Goal: Task Accomplishment & Management: Use online tool/utility

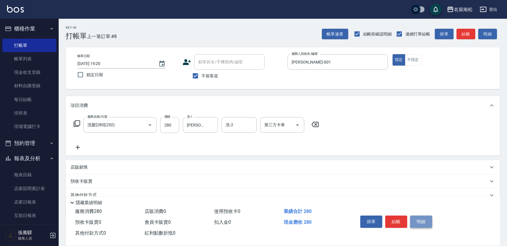
click at [425, 221] on button "明細" at bounding box center [421, 222] width 22 height 12
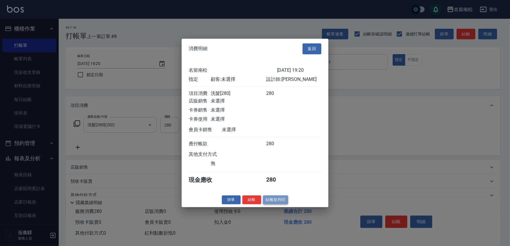
drag, startPoint x: 277, startPoint y: 205, endPoint x: 262, endPoint y: 196, distance: 16.9
click at [277, 205] on button "結帳並列印" at bounding box center [276, 200] width 26 height 9
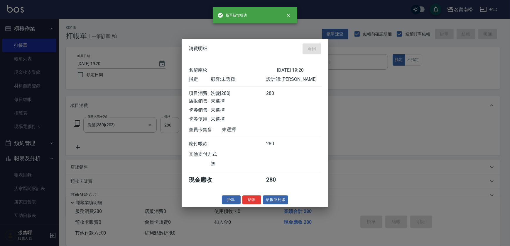
type input "[DATE] 19:53"
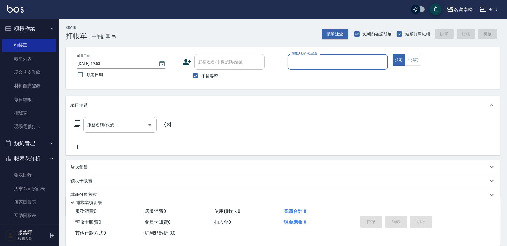
click at [350, 56] on div "服務人員姓名/編號" at bounding box center [337, 62] width 100 height 16
type input "[PERSON_NAME]-001"
type button "true"
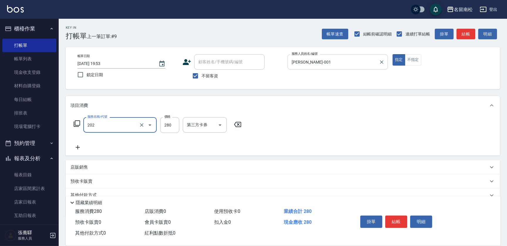
type input "洗髮[280](202)"
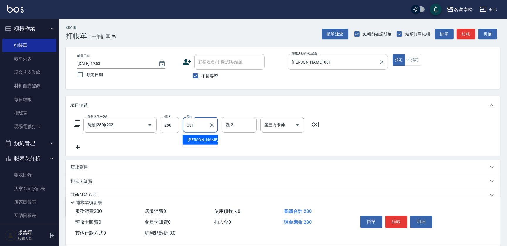
type input "[PERSON_NAME]-001"
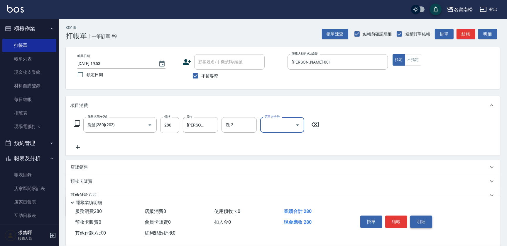
click at [418, 221] on button "明細" at bounding box center [421, 222] width 22 height 12
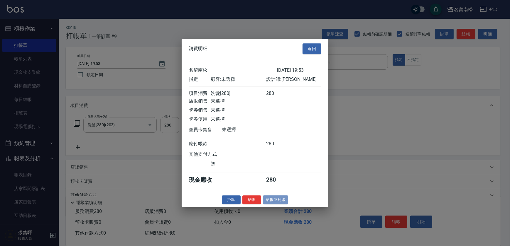
drag, startPoint x: 277, startPoint y: 205, endPoint x: 264, endPoint y: 196, distance: 15.0
click at [277, 205] on button "結帳並列印" at bounding box center [276, 200] width 26 height 9
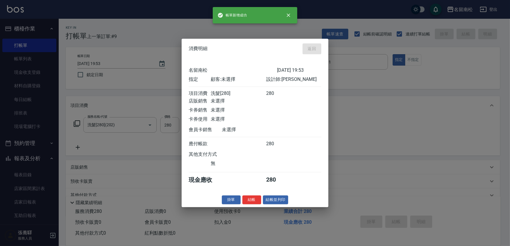
type input "[DATE] 19:54"
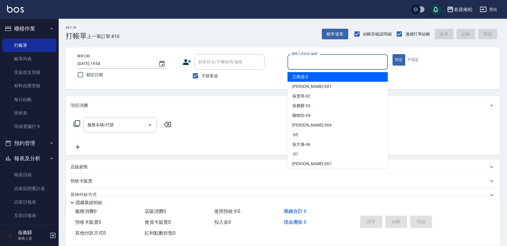
click at [317, 60] on input "服務人員姓名/編號" at bounding box center [337, 62] width 95 height 10
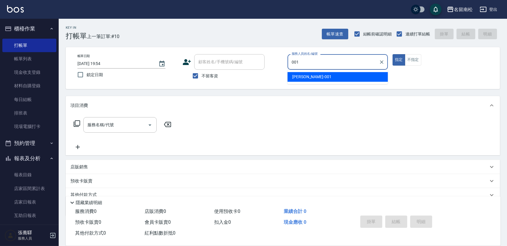
type input "[PERSON_NAME]-001"
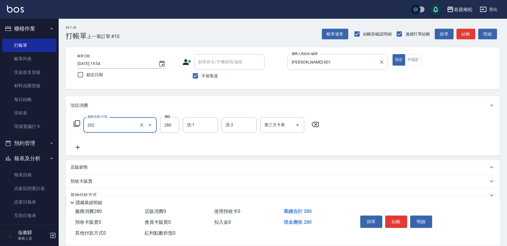
type input "洗髮[280](202)"
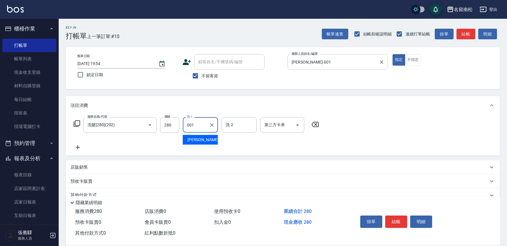
type input "[PERSON_NAME]-001"
click at [425, 219] on button "明細" at bounding box center [421, 222] width 22 height 12
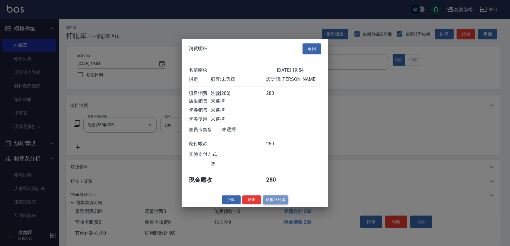
click at [280, 202] on button "結帳並列印" at bounding box center [276, 200] width 26 height 9
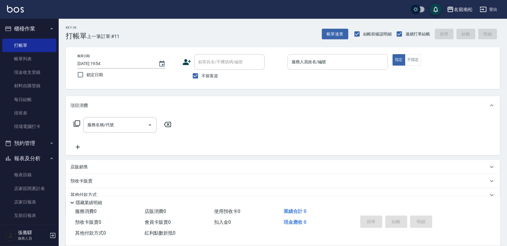
click at [316, 65] on input "服務人員姓名/編號" at bounding box center [337, 62] width 95 height 10
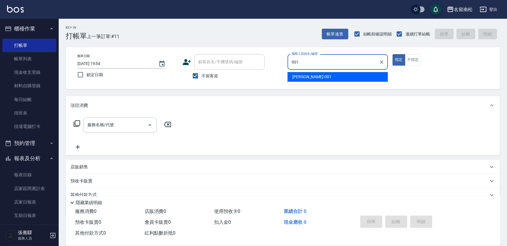
type input "[PERSON_NAME]-001"
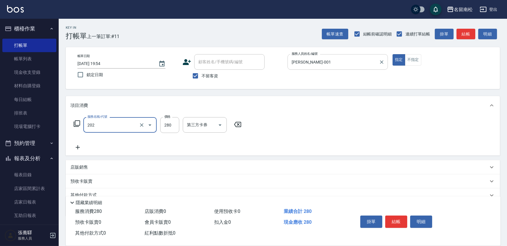
type input "洗髮[280](202)"
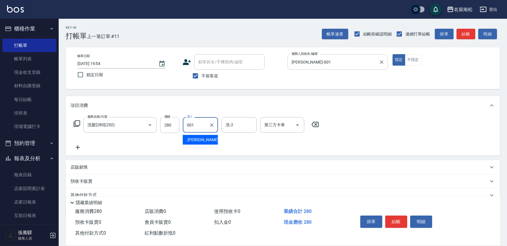
type input "[PERSON_NAME]-001"
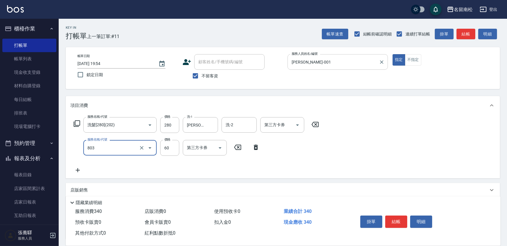
type input "吹捲(803)"
type input "100"
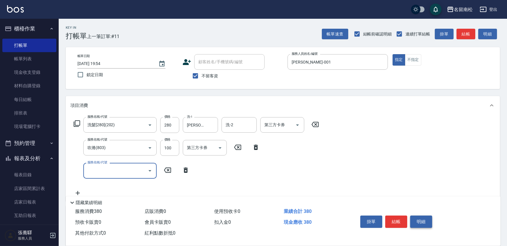
click at [427, 222] on button "明細" at bounding box center [421, 222] width 22 height 12
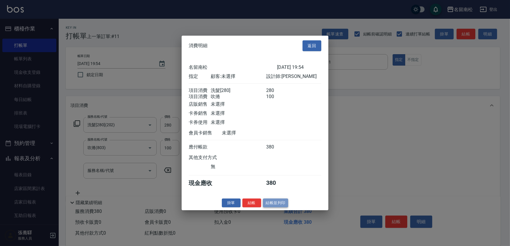
click at [270, 207] on button "結帳並列印" at bounding box center [276, 203] width 26 height 9
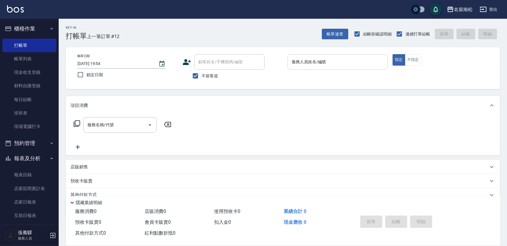
click at [314, 58] on input "服務人員姓名/編號" at bounding box center [337, 62] width 95 height 10
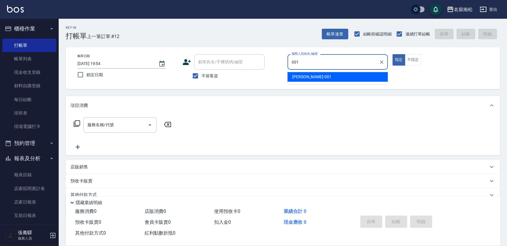
type input "[PERSON_NAME]-001"
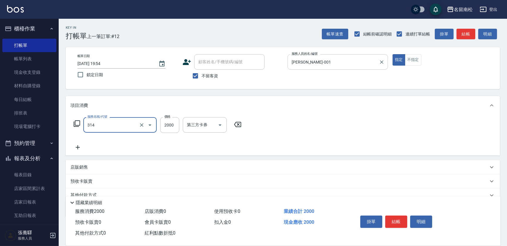
type input "燙髮[2000](314)"
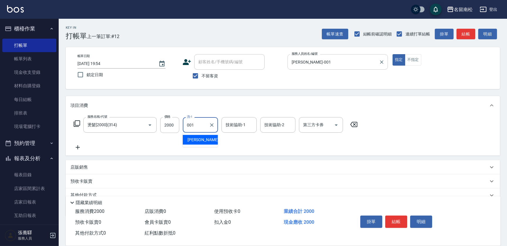
type input "[PERSON_NAME]-001"
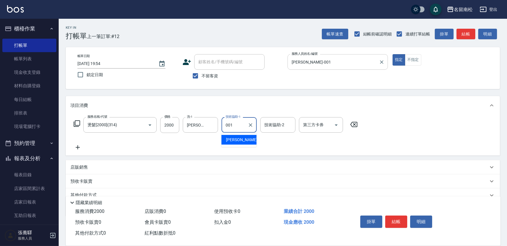
type input "[PERSON_NAME]-001"
click at [436, 217] on div "掛單 結帳 明細" at bounding box center [422, 222] width 143 height 33
click at [421, 221] on button "明細" at bounding box center [421, 222] width 22 height 12
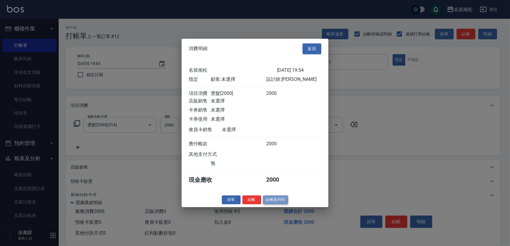
click at [272, 203] on button "結帳並列印" at bounding box center [276, 200] width 26 height 9
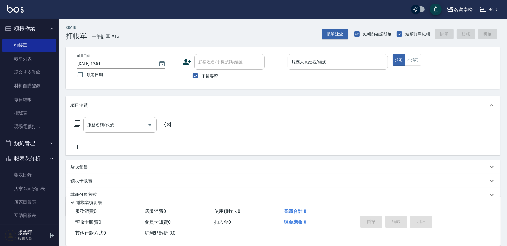
click at [344, 64] on input "服務人員姓名/編號" at bounding box center [337, 62] width 95 height 10
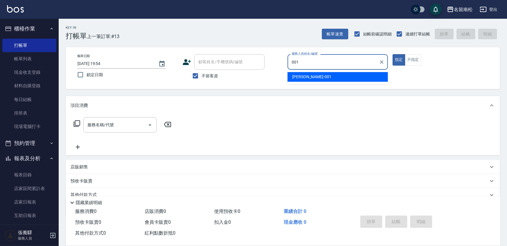
type input "[PERSON_NAME]-001"
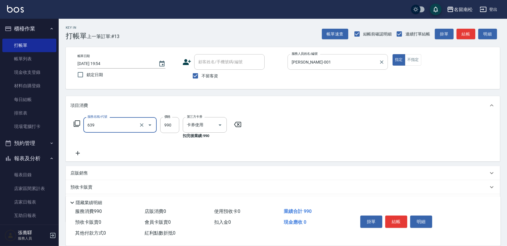
type input "(芙)蘆薈髮膜套卡(自材)(639)"
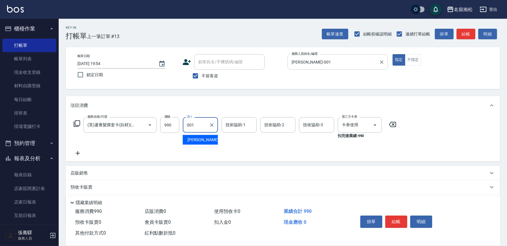
type input "[PERSON_NAME]-001"
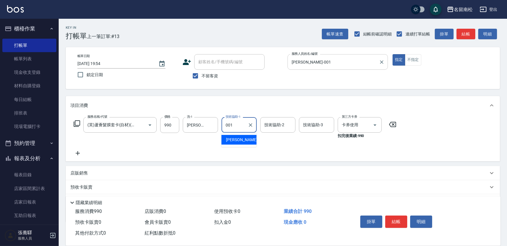
type input "[PERSON_NAME]-001"
drag, startPoint x: 416, startPoint y: 221, endPoint x: 395, endPoint y: 223, distance: 21.2
click at [416, 221] on button "明細" at bounding box center [421, 222] width 22 height 12
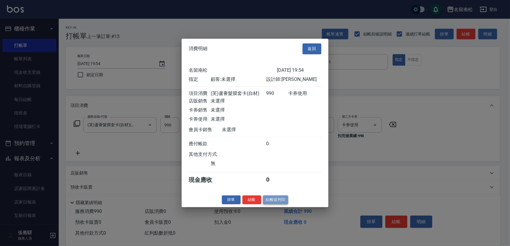
click at [282, 205] on button "結帳並列印" at bounding box center [276, 200] width 26 height 9
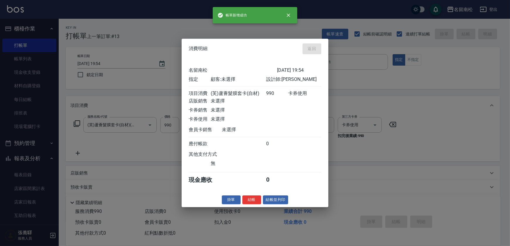
type input "[DATE] 19:55"
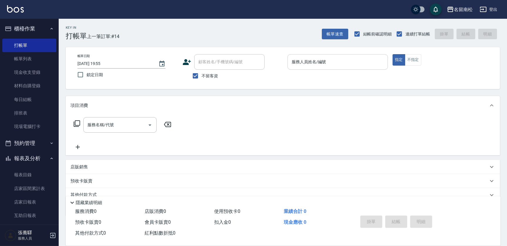
click at [328, 62] on input "服務人員姓名/編號" at bounding box center [337, 62] width 95 height 10
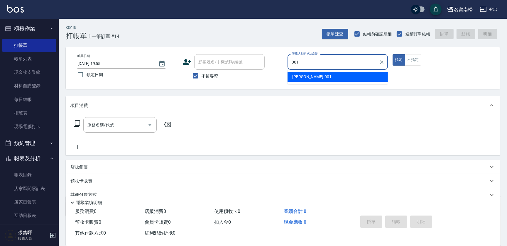
type input "[PERSON_NAME]-001"
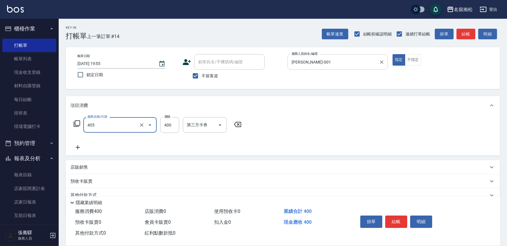
type input "剪髮(400)(405)"
type input "500"
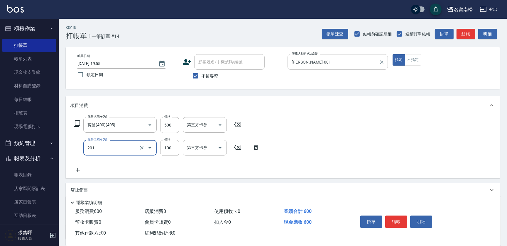
type input "洗髮[100](201)"
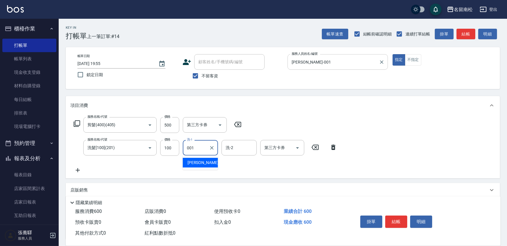
type input "[PERSON_NAME]-001"
click at [425, 223] on button "明細" at bounding box center [421, 222] width 22 height 12
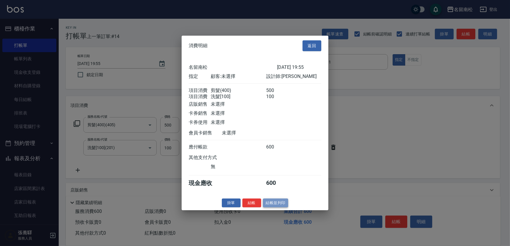
click at [279, 205] on button "結帳並列印" at bounding box center [276, 203] width 26 height 9
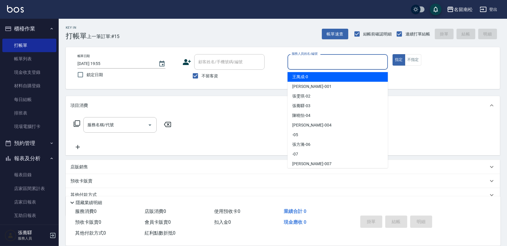
click at [359, 60] on input "服務人員姓名/編號" at bounding box center [337, 62] width 95 height 10
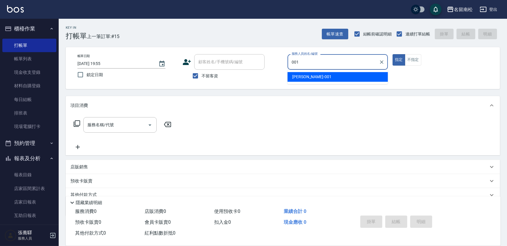
type input "[PERSON_NAME]-001"
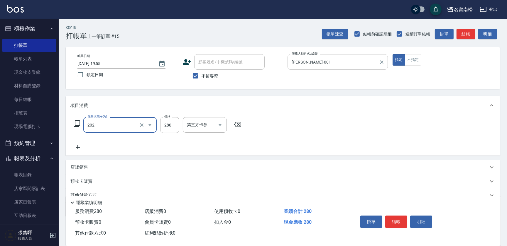
type input "洗髮[280](202)"
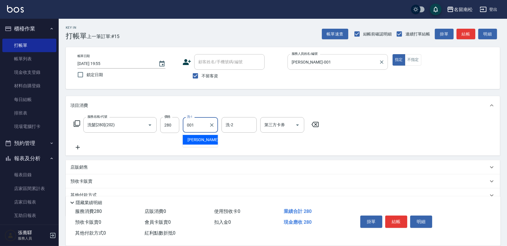
type input "[PERSON_NAME]-001"
click at [421, 220] on button "明細" at bounding box center [421, 222] width 22 height 12
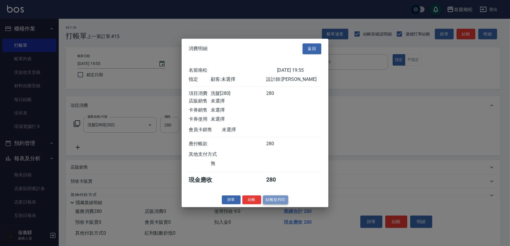
click at [274, 198] on button "結帳並列印" at bounding box center [276, 200] width 26 height 9
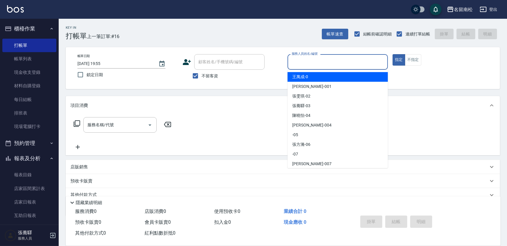
click at [361, 61] on input "服務人員姓名/編號" at bounding box center [337, 62] width 95 height 10
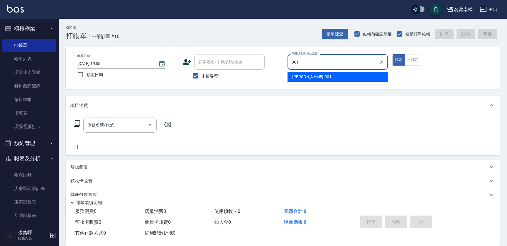
type input "[PERSON_NAME]-001"
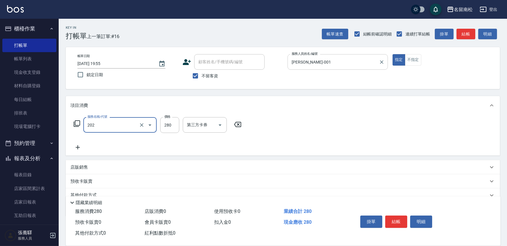
type input "洗髮[280](202)"
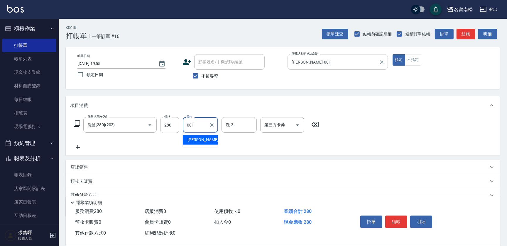
type input "[PERSON_NAME]-001"
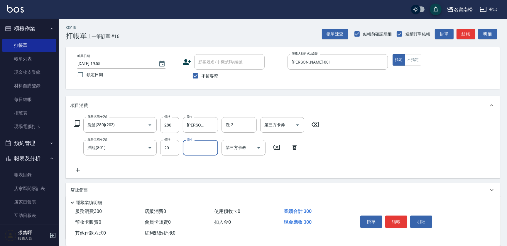
drag, startPoint x: 137, startPoint y: 145, endPoint x: 41, endPoint y: 152, distance: 95.5
click at [41, 152] on div "名留南松 登出 櫃檯作業 打帳單 帳單列表 現金收支登錄 材料自購登錄 每日結帳 排班表 現場電腦打卡 預約管理 預約管理 單日預約紀錄 單週預約紀錄 報表及…" at bounding box center [253, 147] width 507 height 295
drag, startPoint x: 106, startPoint y: 149, endPoint x: 50, endPoint y: 138, distance: 56.9
click at [50, 138] on div "名留南松 登出 櫃檯作業 打帳單 帳單列表 現金收支登錄 材料自購登錄 每日結帳 排班表 現場電腦打卡 預約管理 預約管理 單日預約紀錄 單週預約紀錄 報表及…" at bounding box center [253, 147] width 507 height 295
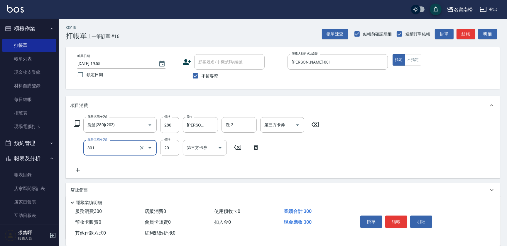
type input "潤絲(801)"
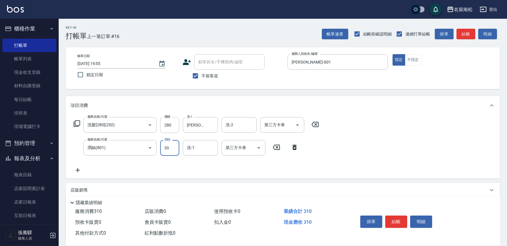
type input "30"
type input "[PERSON_NAME]-001"
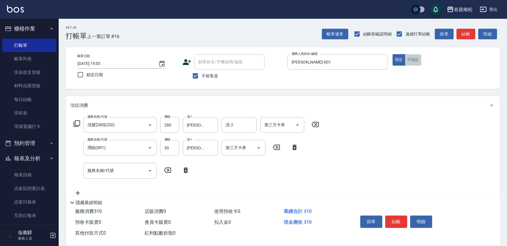
click at [412, 60] on button "不指定" at bounding box center [413, 59] width 16 height 11
click at [423, 221] on button "明細" at bounding box center [421, 222] width 22 height 12
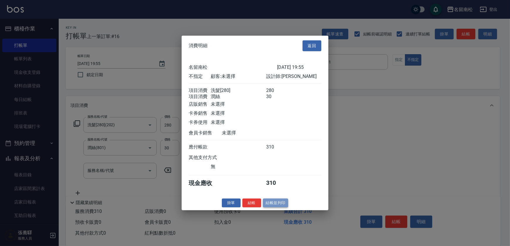
click at [275, 203] on button "結帳並列印" at bounding box center [276, 203] width 26 height 9
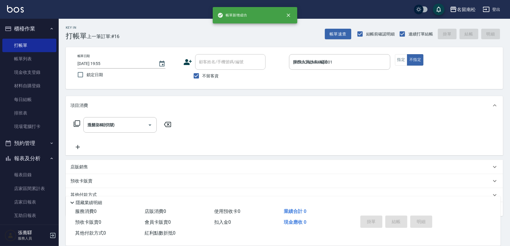
type input "[DATE] 19:56"
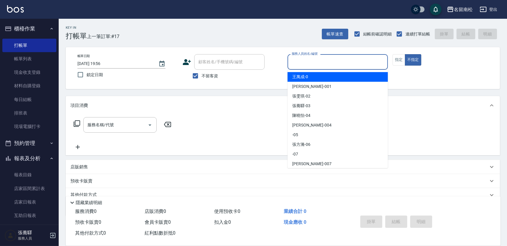
click at [355, 64] on input "服務人員姓名/編號" at bounding box center [337, 62] width 95 height 10
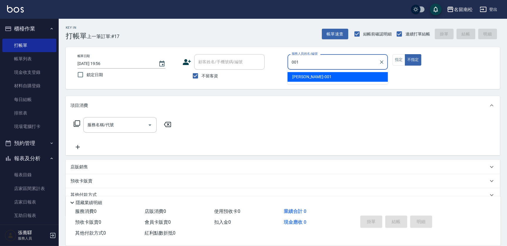
type input "[PERSON_NAME]-001"
type button "false"
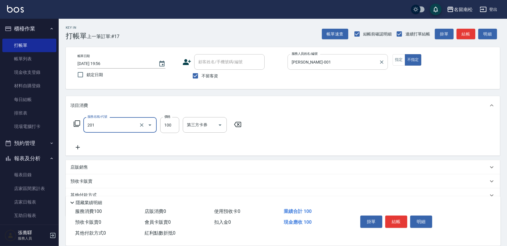
type input "洗髮[100](201)"
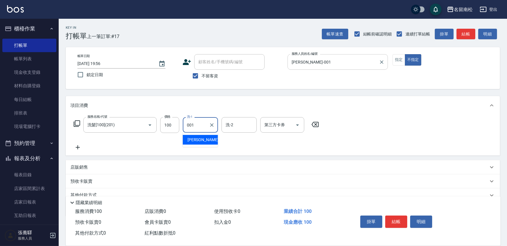
type input "[PERSON_NAME]-001"
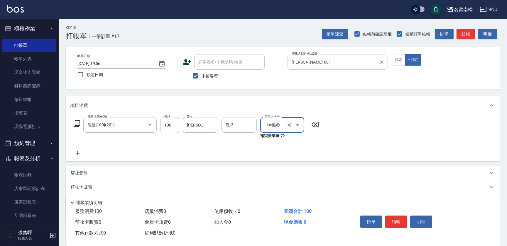
type input "Line酷券"
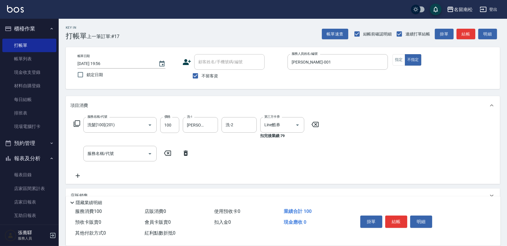
click at [313, 126] on icon at bounding box center [315, 124] width 15 height 7
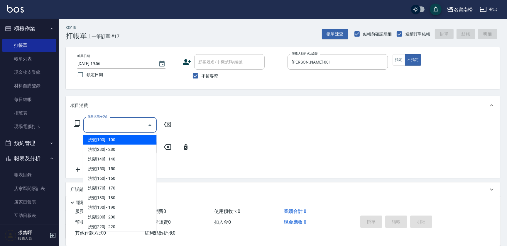
click at [98, 126] on input "服務名稱/代號" at bounding box center [115, 125] width 59 height 10
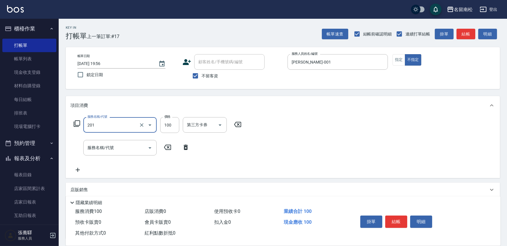
type input "洗髮[100](201)"
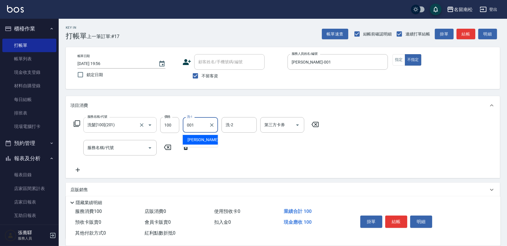
type input "[PERSON_NAME]-001"
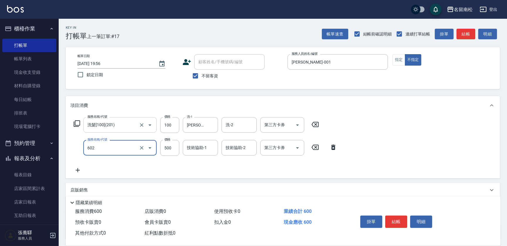
type input "護髮[500](602)"
type input "799"
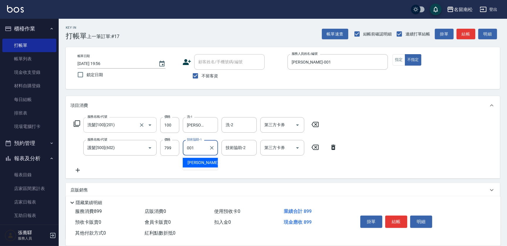
type input "[PERSON_NAME]-001"
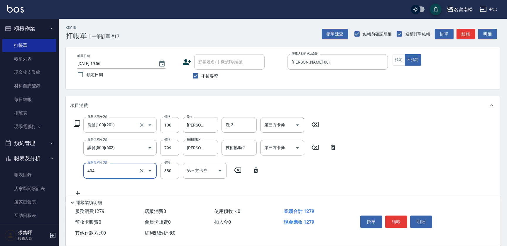
type input "剪髮(380)(404)"
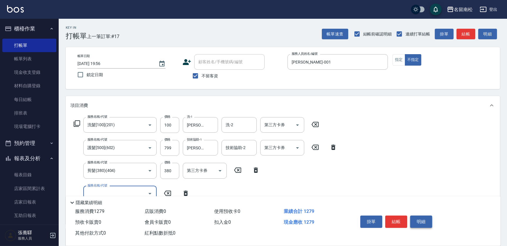
click at [420, 222] on button "明細" at bounding box center [421, 222] width 22 height 12
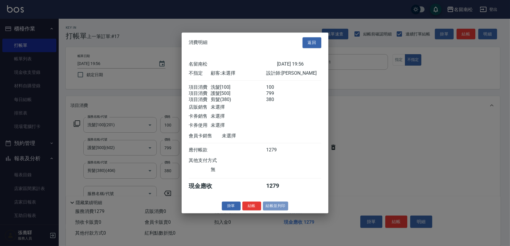
drag, startPoint x: 272, startPoint y: 206, endPoint x: 269, endPoint y: 210, distance: 5.4
click at [273, 207] on button "結帳並列印" at bounding box center [276, 206] width 26 height 9
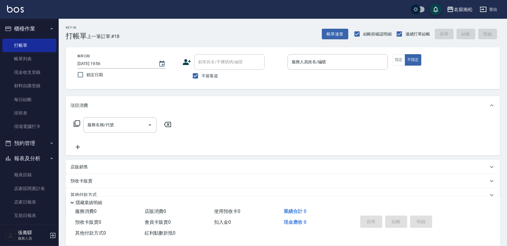
drag, startPoint x: 357, startPoint y: 107, endPoint x: 297, endPoint y: 35, distance: 93.5
click at [297, 35] on div "Key In 打帳單 上一筆訂單:#18 帳單速查 結帳前確認明細 連續打單結帳 掛單 結帳 明細" at bounding box center [279, 29] width 441 height 21
click at [37, 54] on link "帳單列表" at bounding box center [29, 58] width 54 height 13
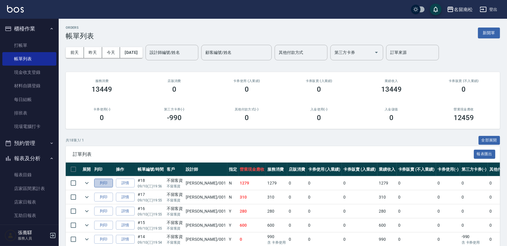
click at [104, 182] on button "列印" at bounding box center [103, 183] width 19 height 9
click at [32, 49] on link "打帳單" at bounding box center [29, 45] width 54 height 13
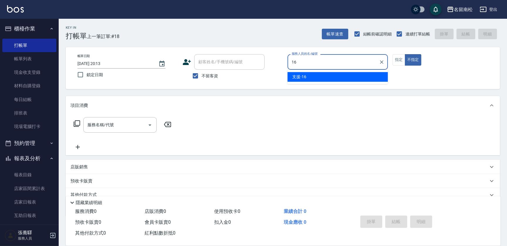
type input "支援-16"
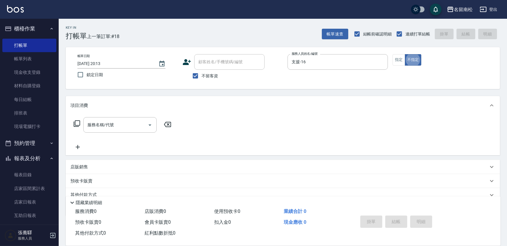
type button "false"
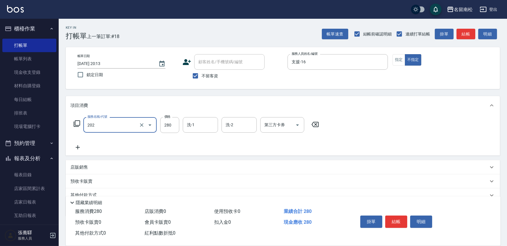
type input "洗髮[280](202)"
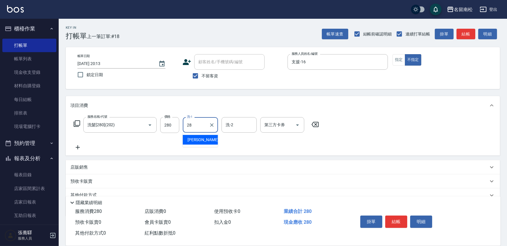
type input "[PERSON_NAME]-28"
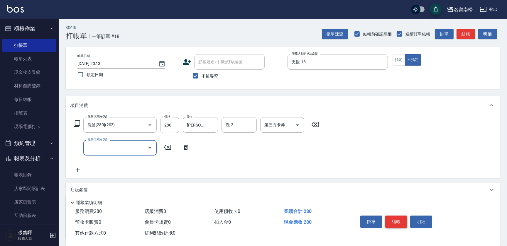
click at [389, 216] on button "結帳" at bounding box center [396, 222] width 22 height 12
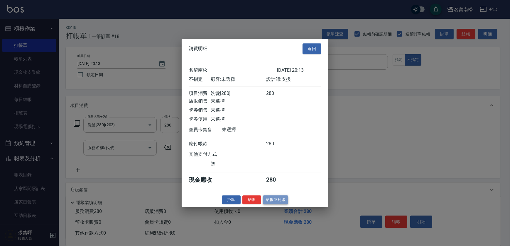
click at [272, 200] on button "結帳並列印" at bounding box center [276, 200] width 26 height 9
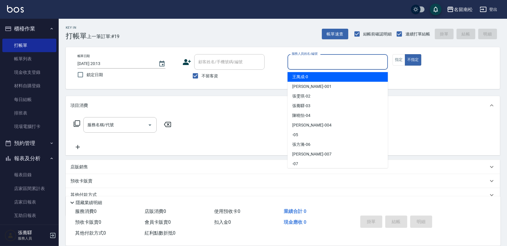
click at [317, 62] on input "服務人員姓名/編號" at bounding box center [337, 62] width 95 height 10
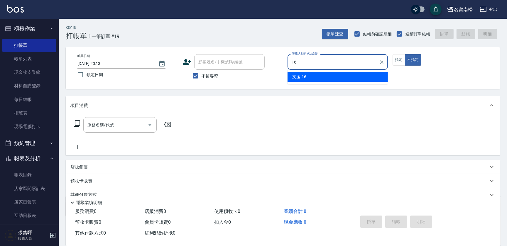
type input "支援-16"
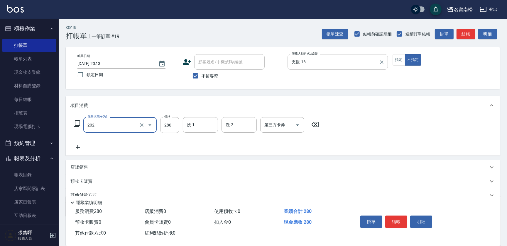
type input "洗髮[280](202)"
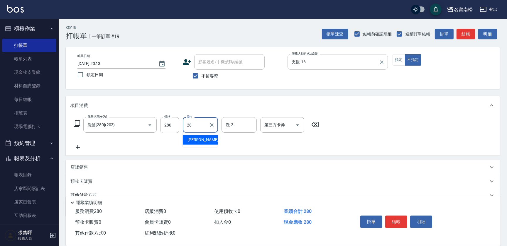
type input "[PERSON_NAME]-28"
click at [390, 222] on button "結帳" at bounding box center [396, 222] width 22 height 12
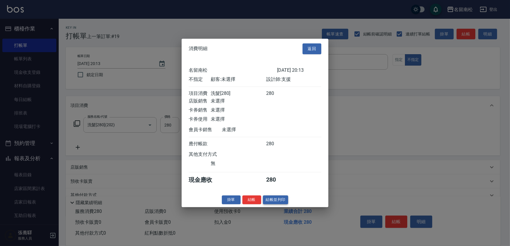
click at [283, 201] on button "結帳並列印" at bounding box center [276, 200] width 26 height 9
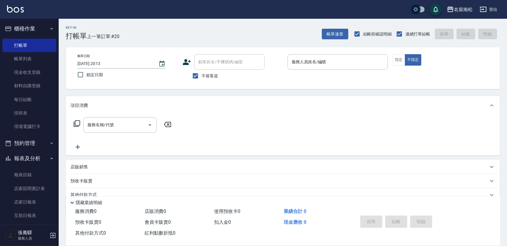
click at [340, 70] on p at bounding box center [337, 73] width 100 height 6
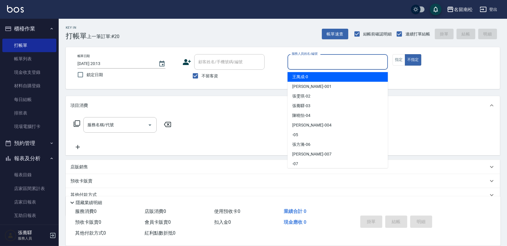
click at [344, 63] on input "服務人員姓名/編號" at bounding box center [337, 62] width 95 height 10
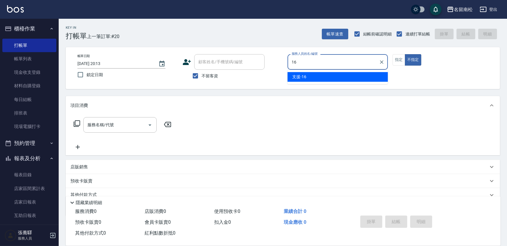
type input "支援-16"
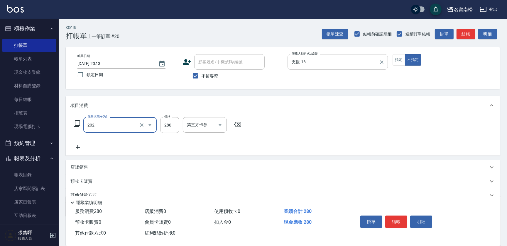
type input "洗髮[280](202)"
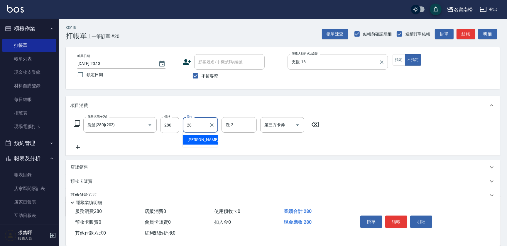
type input "[PERSON_NAME]-28"
click at [211, 126] on icon "Clear" at bounding box center [212, 125] width 6 height 6
type input "呂秀貞-55"
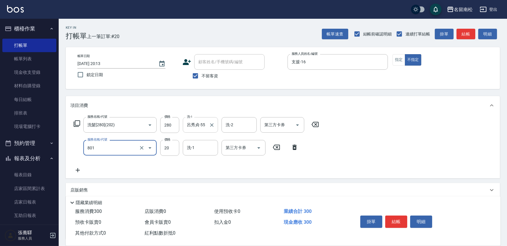
type input "潤絲(801)"
type input "30"
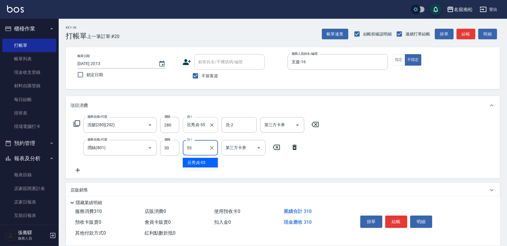
type input "呂秀貞-55"
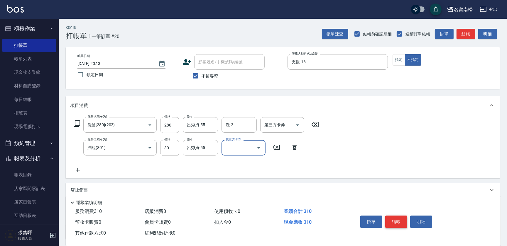
click at [394, 216] on button "結帳" at bounding box center [396, 222] width 22 height 12
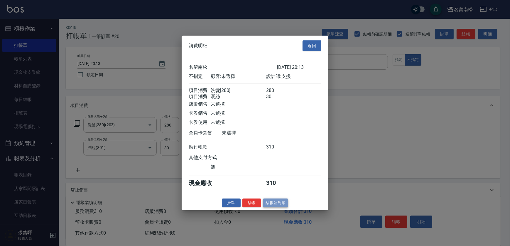
click at [284, 205] on button "結帳並列印" at bounding box center [276, 203] width 26 height 9
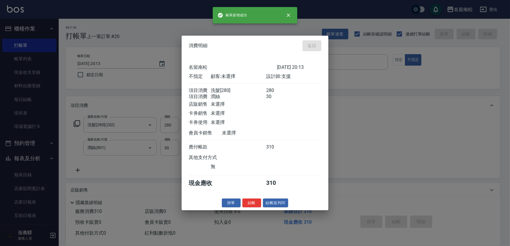
type input "[DATE] 20:14"
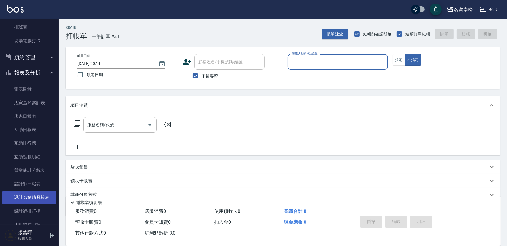
scroll to position [106, 0]
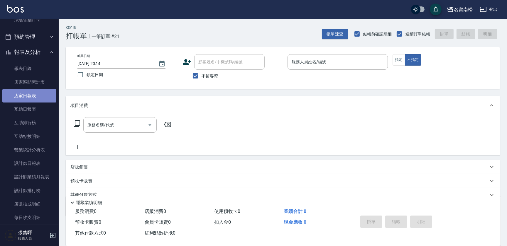
click at [38, 100] on link "店家日報表" at bounding box center [29, 95] width 54 height 13
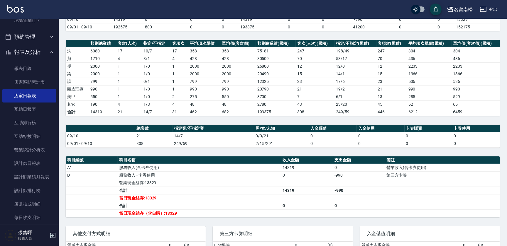
scroll to position [102, 0]
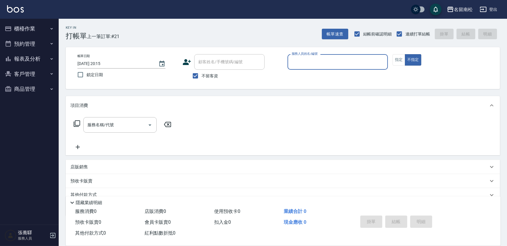
click at [34, 55] on button "報表及分析" at bounding box center [29, 58] width 54 height 15
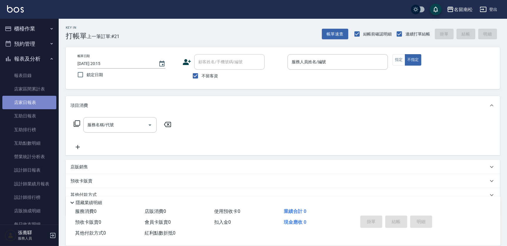
click at [36, 104] on link "店家日報表" at bounding box center [29, 102] width 54 height 13
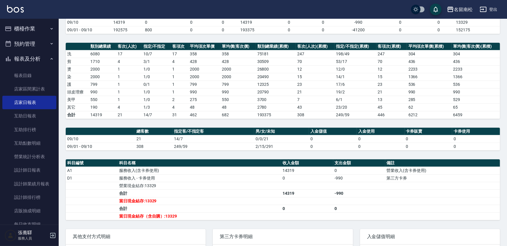
scroll to position [80, 0]
